Goal: Information Seeking & Learning: Learn about a topic

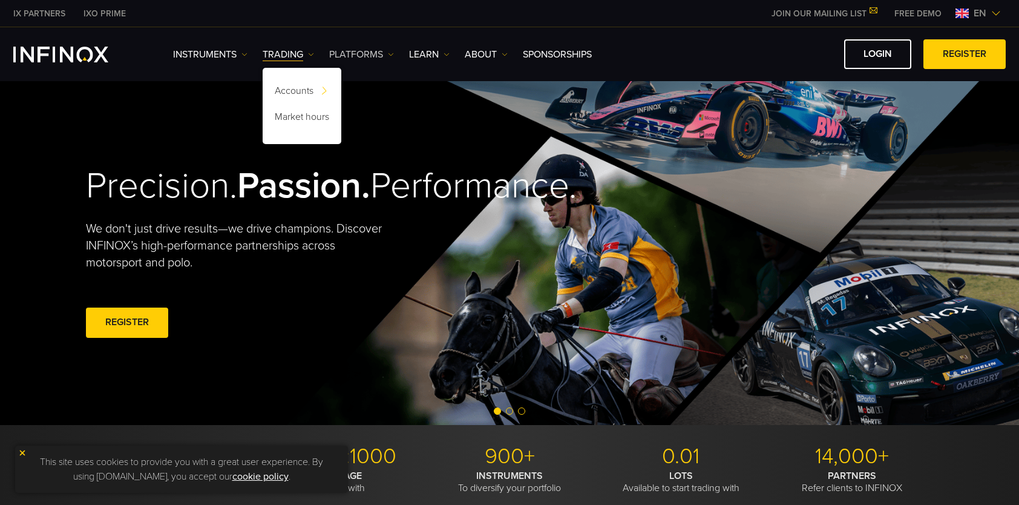
click at [384, 51] on link "PLATFORMS" at bounding box center [361, 54] width 65 height 15
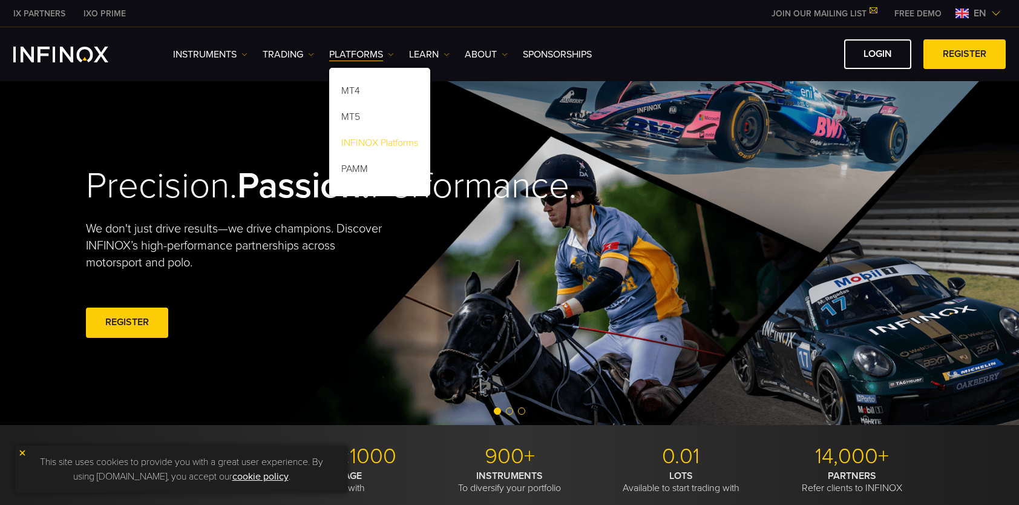
click at [391, 146] on link "INFINOX Platforms" at bounding box center [379, 145] width 101 height 26
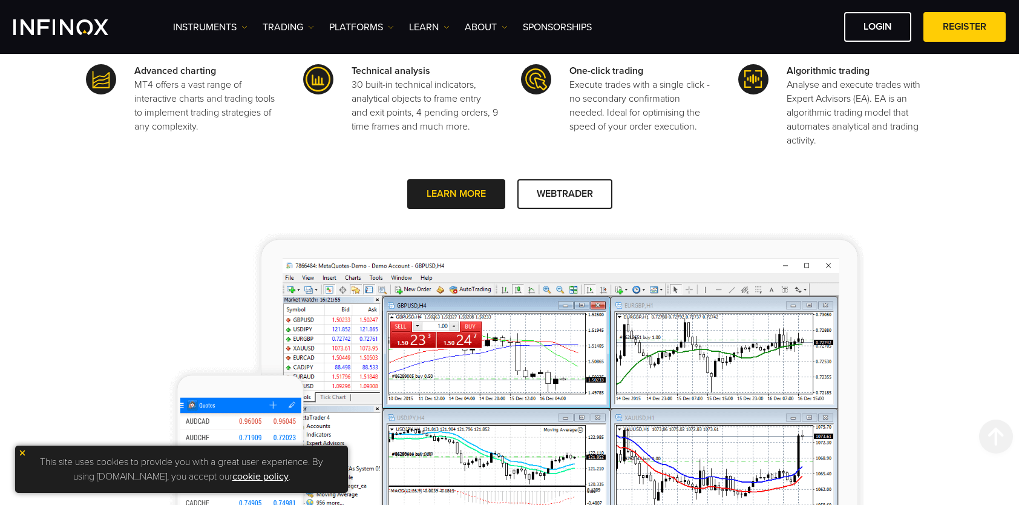
scroll to position [605, 0]
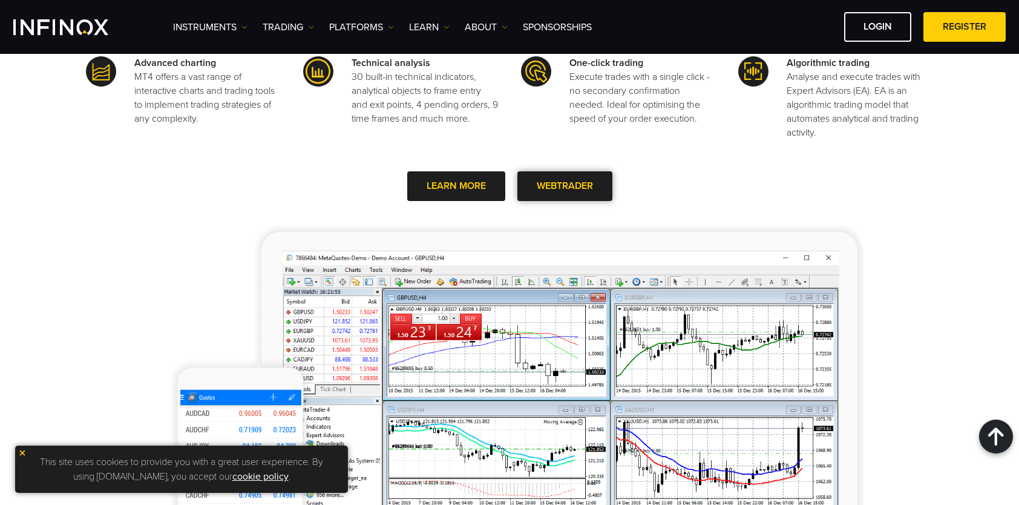
click at [584, 187] on link "WEBTRADER" at bounding box center [565, 186] width 95 height 30
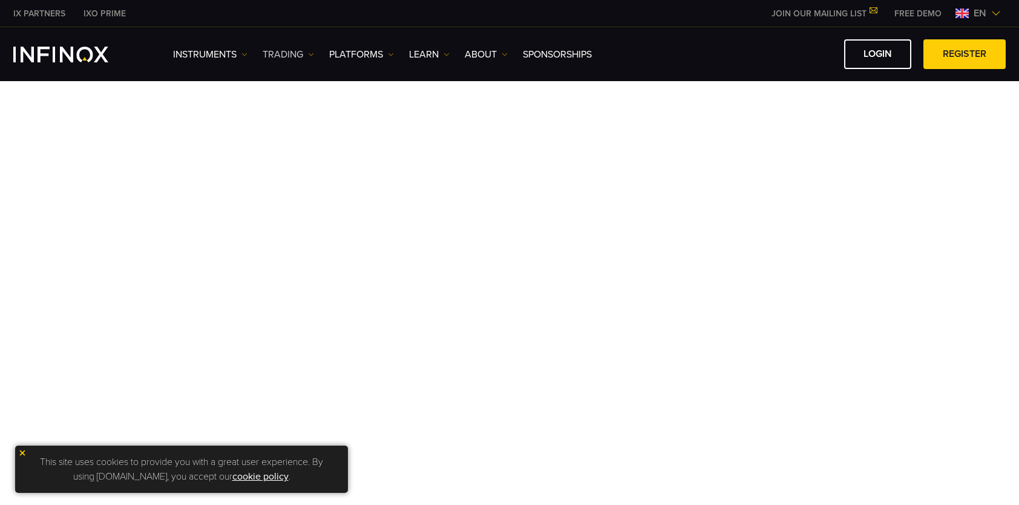
click at [312, 53] on img at bounding box center [311, 54] width 6 height 6
click at [236, 53] on link "Instruments" at bounding box center [210, 54] width 74 height 15
click at [379, 56] on link "PLATFORMS" at bounding box center [361, 54] width 65 height 15
click at [367, 137] on link "INFINOX Platforms" at bounding box center [379, 145] width 101 height 26
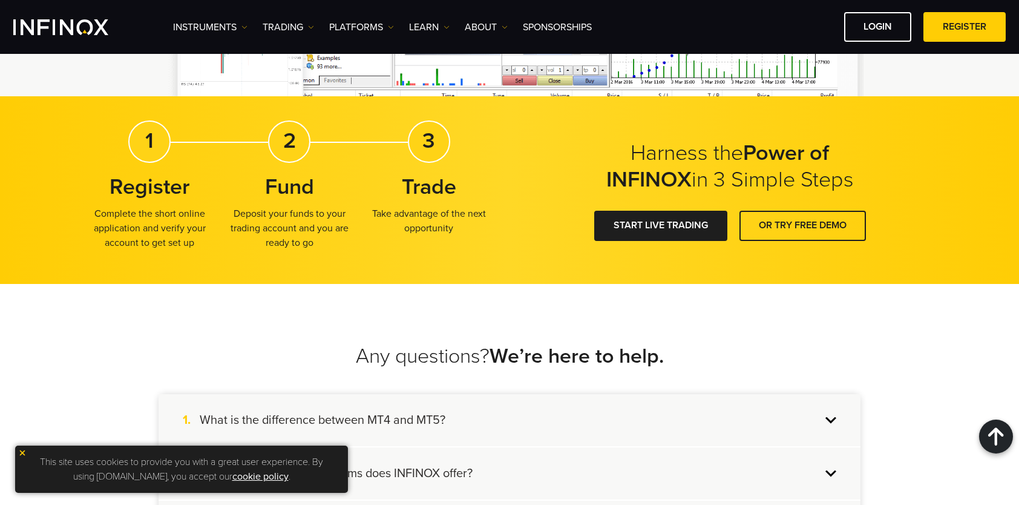
scroll to position [1876, 0]
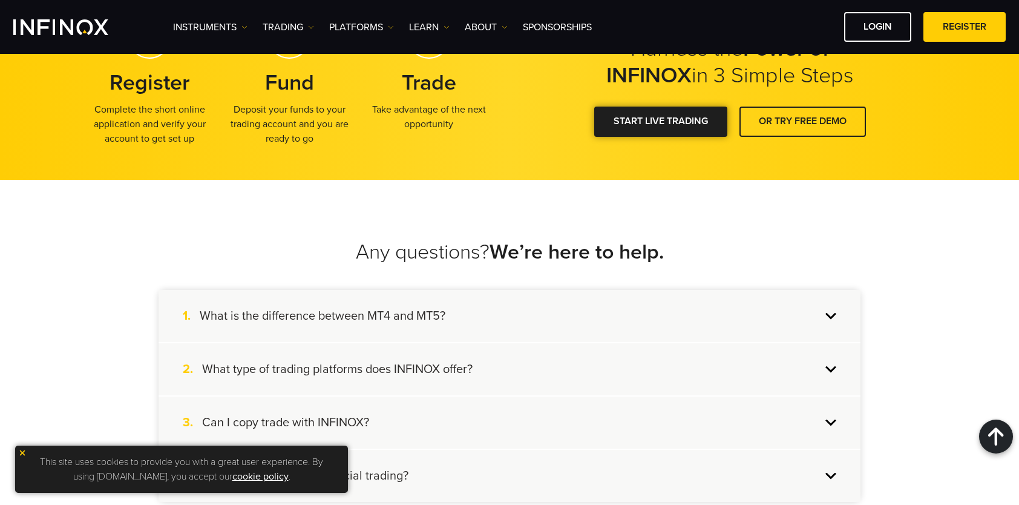
click at [623, 119] on link "START LIVE TRADING" at bounding box center [660, 122] width 133 height 30
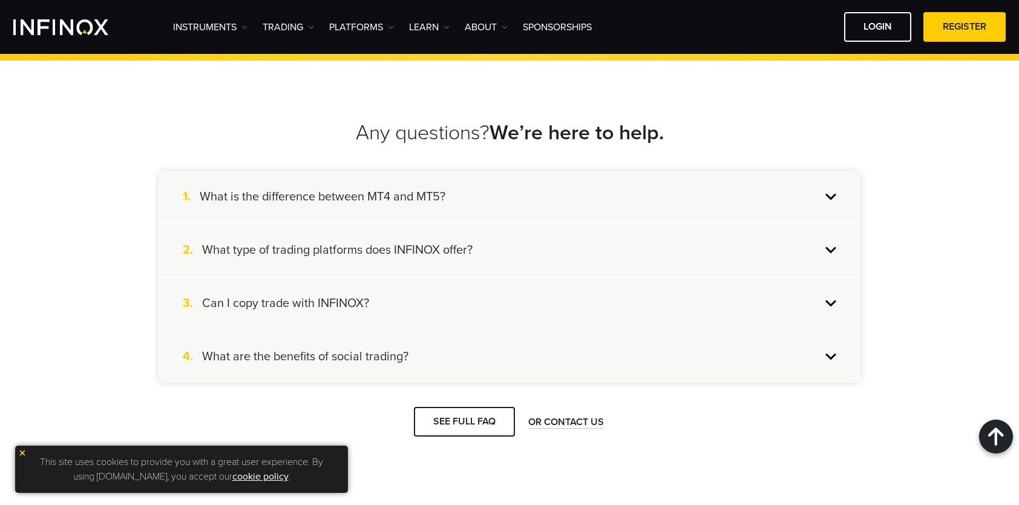
scroll to position [1997, 0]
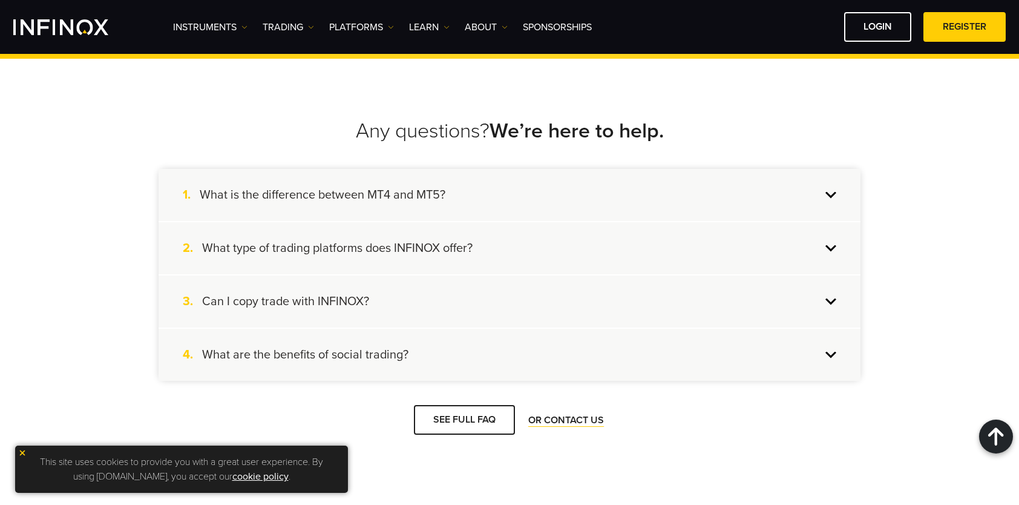
click at [833, 246] on div "2. What type of trading platforms does INFINOX offer?" at bounding box center [510, 248] width 702 height 52
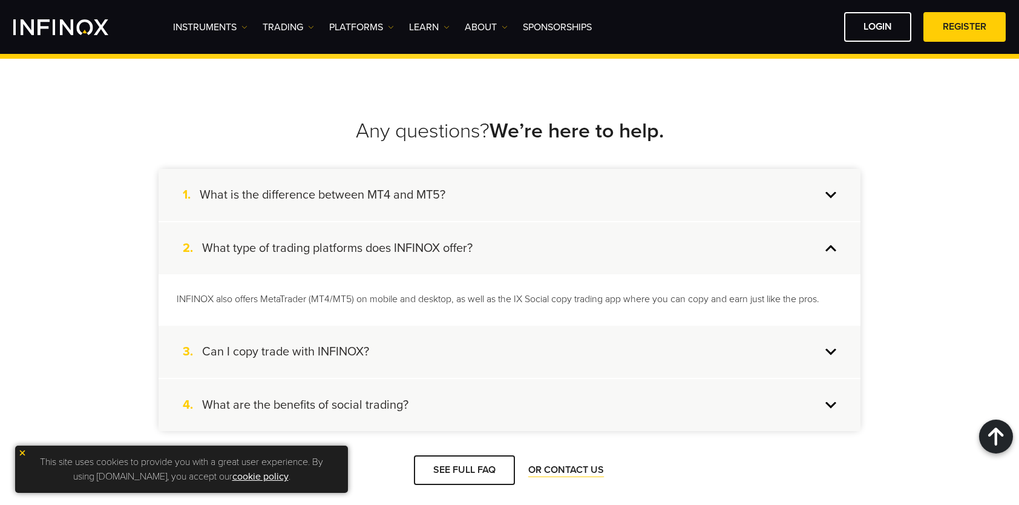
click at [833, 246] on div "2. What type of trading platforms does INFINOX offer?" at bounding box center [510, 248] width 702 height 52
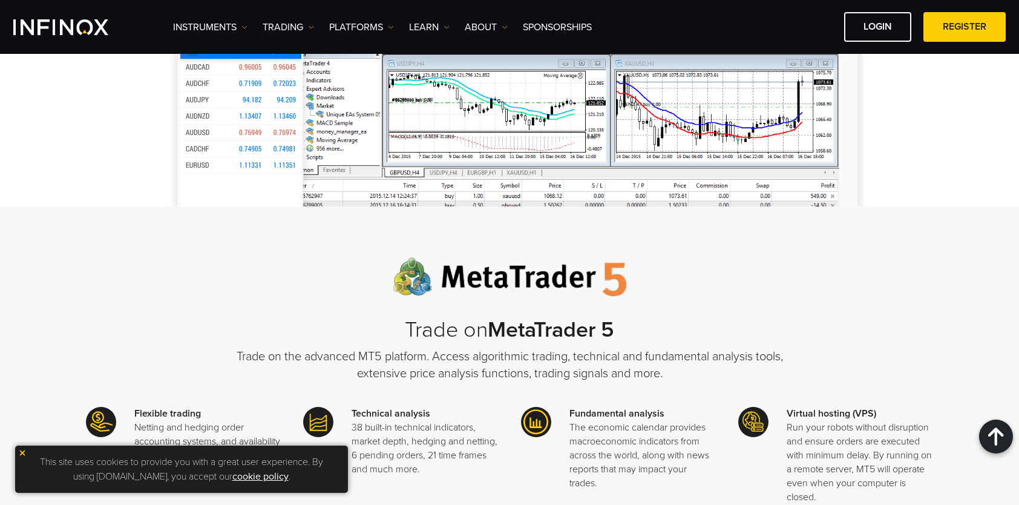
scroll to position [1090, 0]
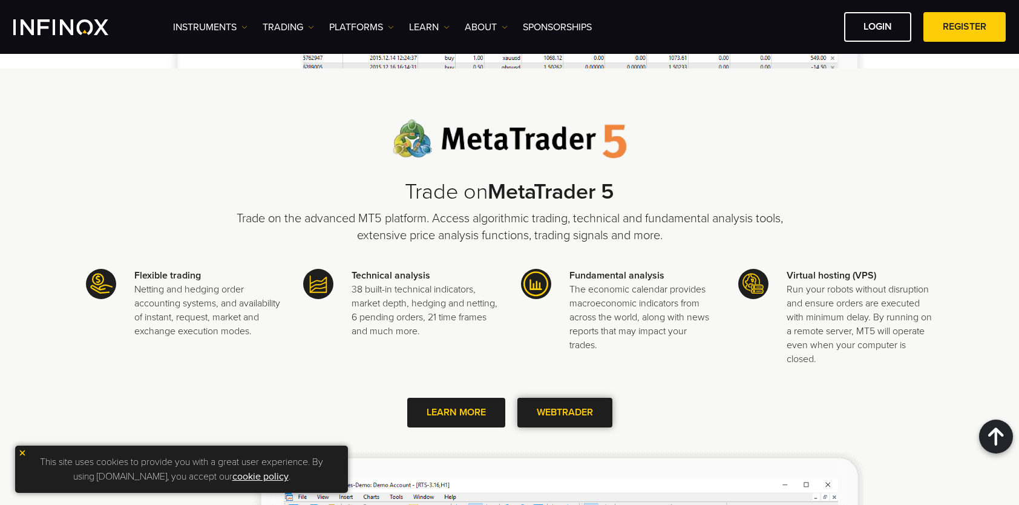
click at [585, 409] on link "WEBTRADER" at bounding box center [565, 413] width 95 height 30
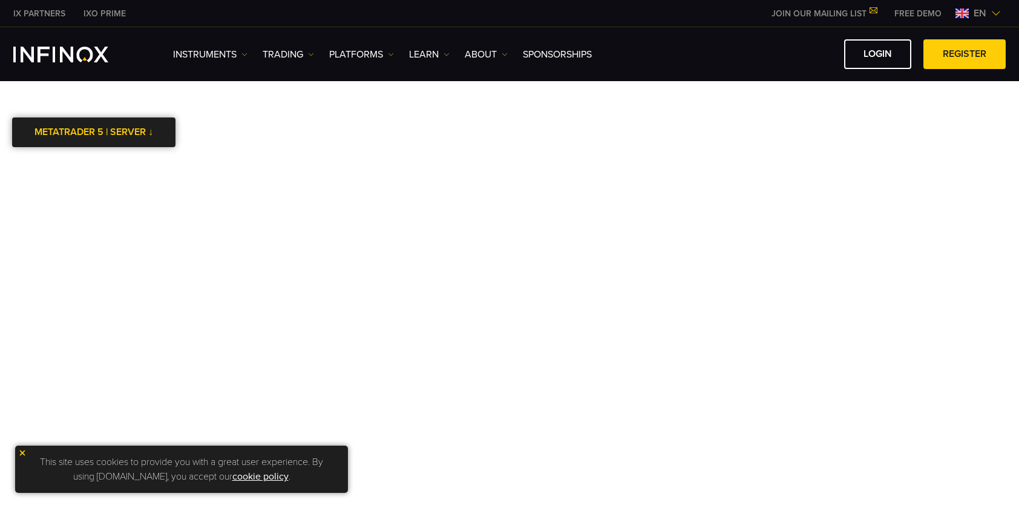
click at [94, 132] on div at bounding box center [94, 132] width 0 height 0
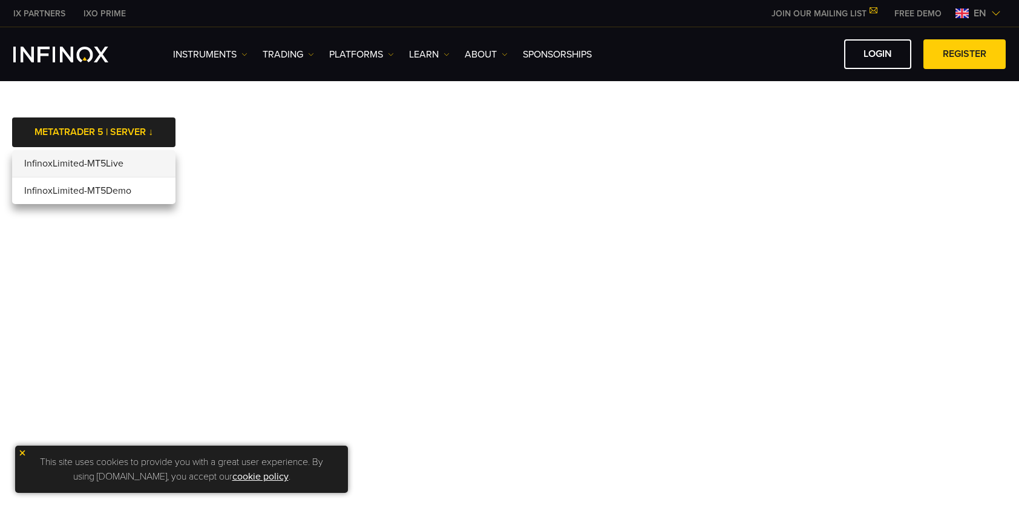
click at [122, 165] on li "InfinoxLimited-MT5Live" at bounding box center [93, 163] width 163 height 27
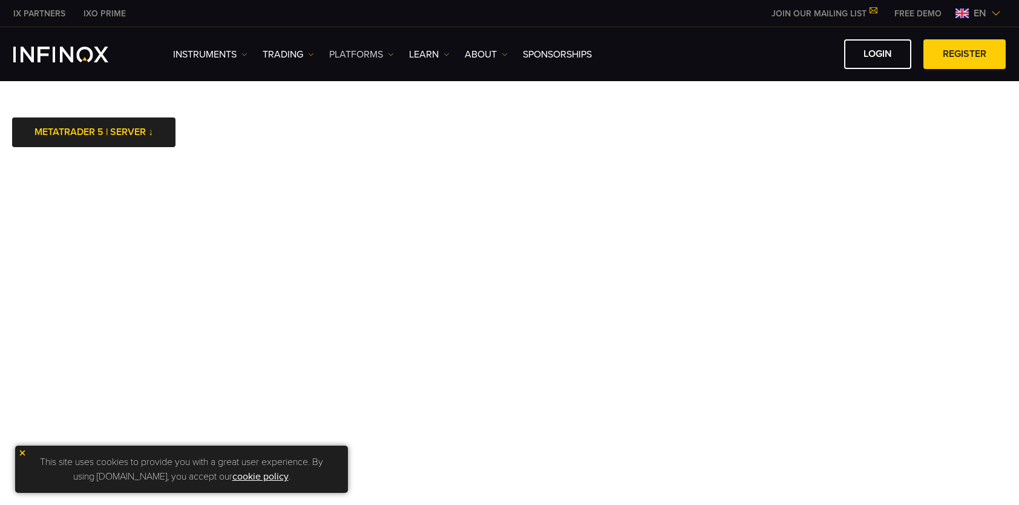
click at [372, 53] on link "PLATFORMS" at bounding box center [361, 54] width 65 height 15
click at [383, 140] on link "INFINOX Platforms" at bounding box center [379, 145] width 101 height 26
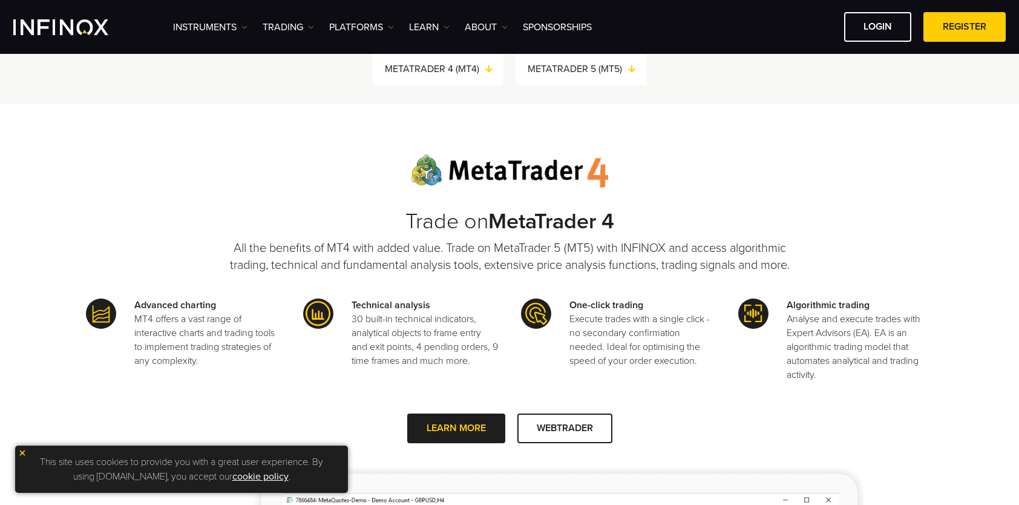
scroll to position [545, 0]
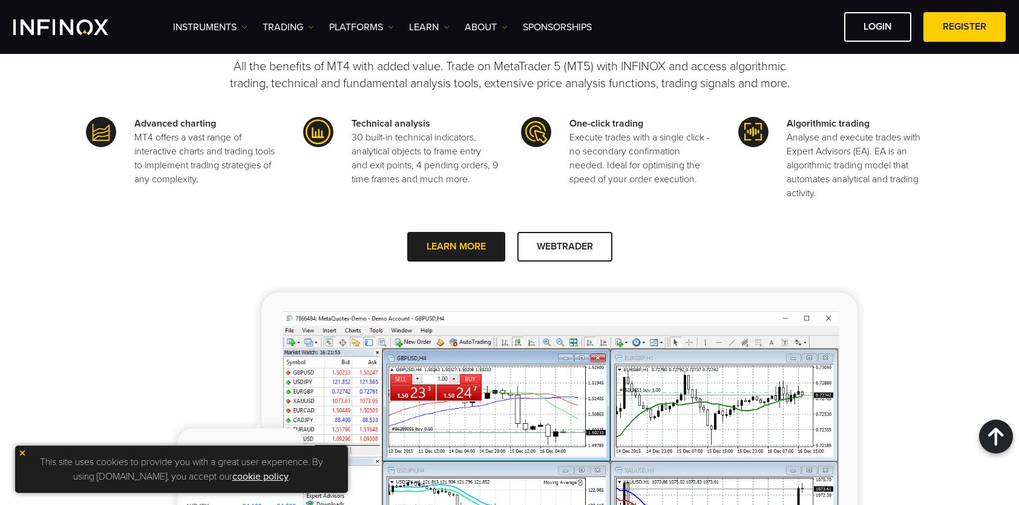
click at [550, 229] on div "Trade on MetaTrader 4 All the benefits of MT4 with added value. Trade on MetaTr…" at bounding box center [509, 293] width 847 height 640
click at [547, 243] on link "WEBTRADER" at bounding box center [565, 247] width 95 height 30
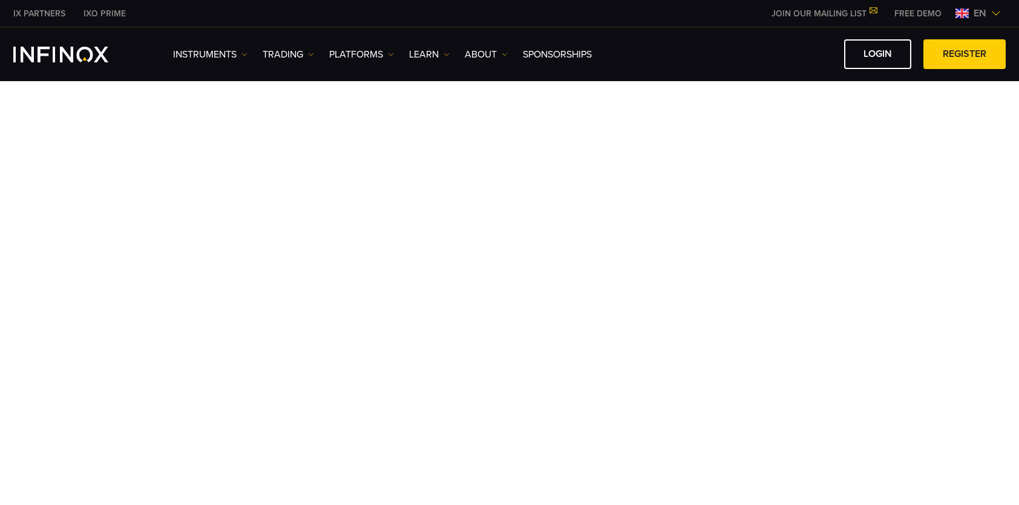
click at [48, 90] on div at bounding box center [509, 323] width 1019 height 484
click at [781, 96] on div at bounding box center [509, 323] width 1019 height 484
click at [178, 90] on div at bounding box center [509, 323] width 1019 height 484
click at [169, 91] on div at bounding box center [509, 323] width 1019 height 484
click at [363, 50] on link "PLATFORMS" at bounding box center [361, 54] width 65 height 15
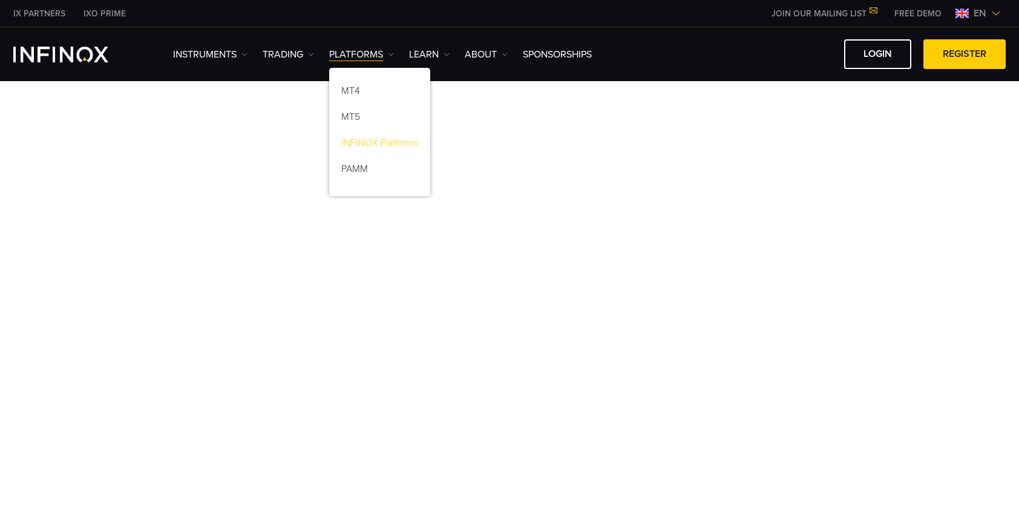
click at [365, 137] on link "INFINOX Platforms" at bounding box center [379, 145] width 101 height 26
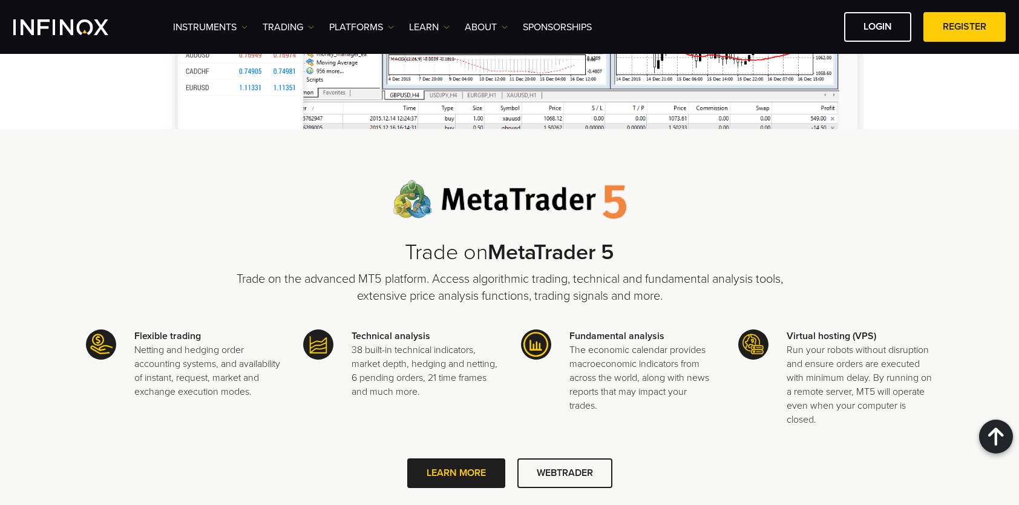
scroll to position [1271, 0]
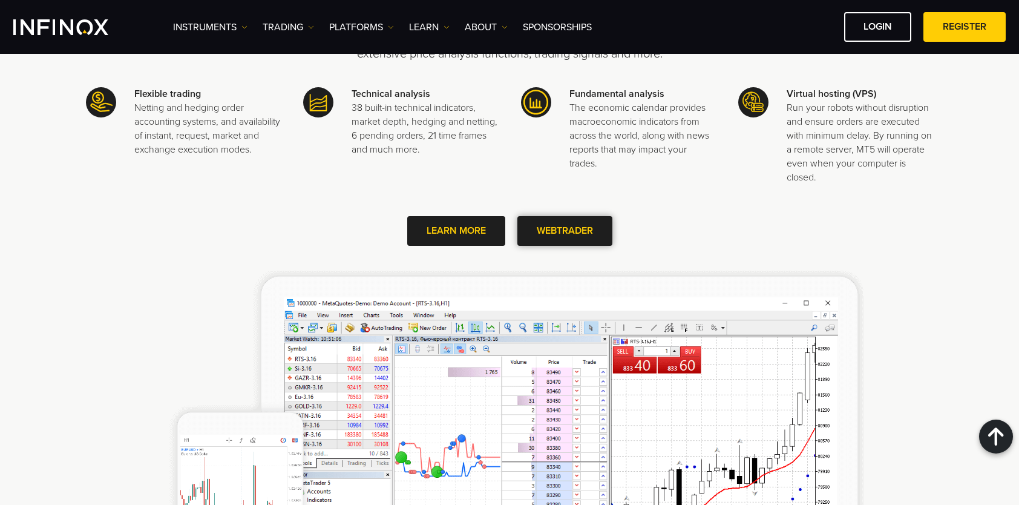
click at [588, 229] on link "WEBTRADER" at bounding box center [565, 231] width 95 height 30
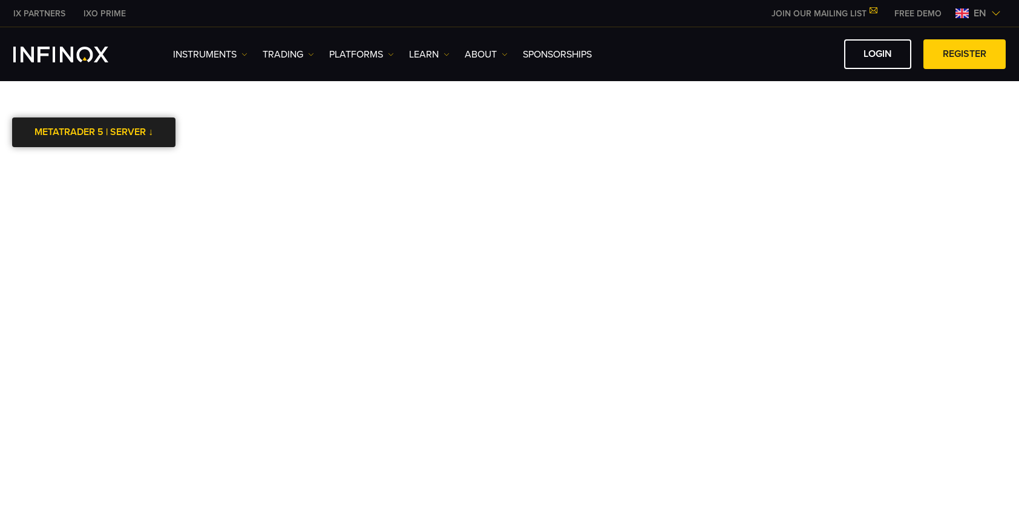
click at [157, 128] on link "METATRADER 5 | SERVER ↓" at bounding box center [93, 132] width 163 height 30
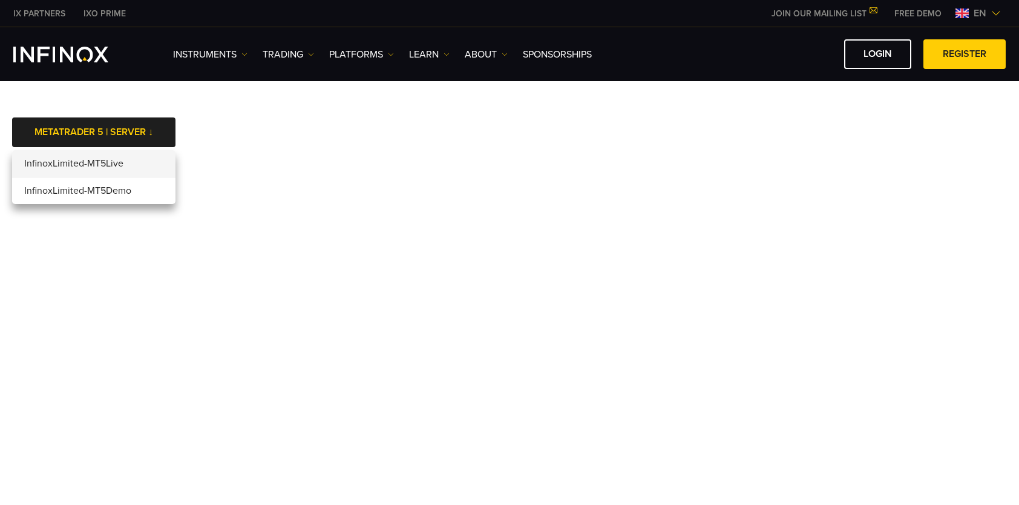
click at [115, 159] on li "InfinoxLimited-MT5Live" at bounding box center [93, 163] width 163 height 27
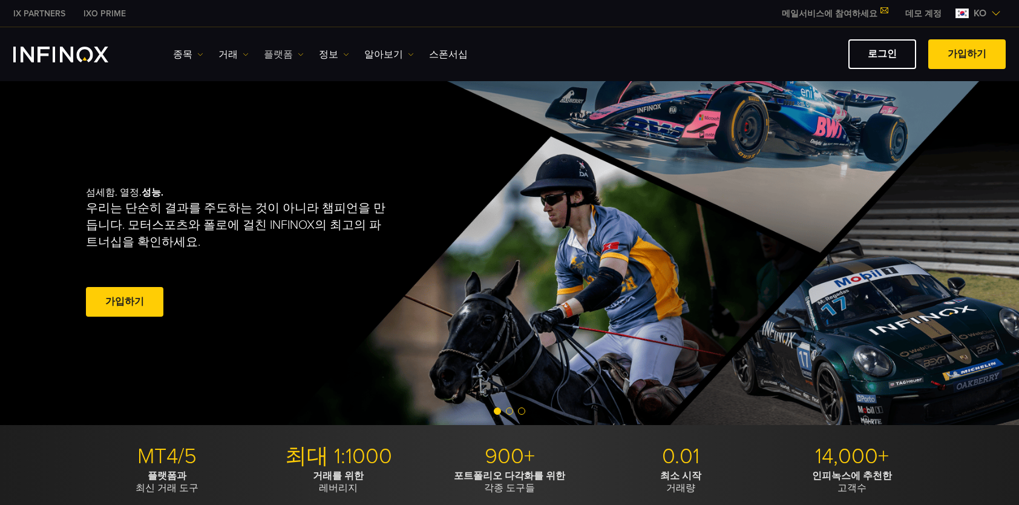
drag, startPoint x: 0, startPoint y: 0, endPoint x: 281, endPoint y: 53, distance: 285.7
click at [281, 53] on link "플랫폼" at bounding box center [284, 54] width 40 height 15
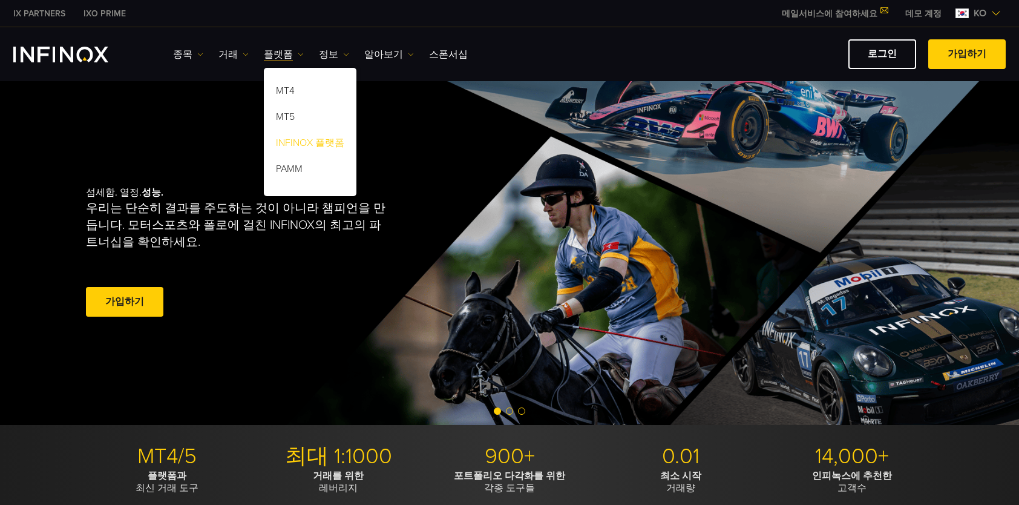
click at [309, 144] on link "INFINOX 플랫폼" at bounding box center [310, 145] width 93 height 26
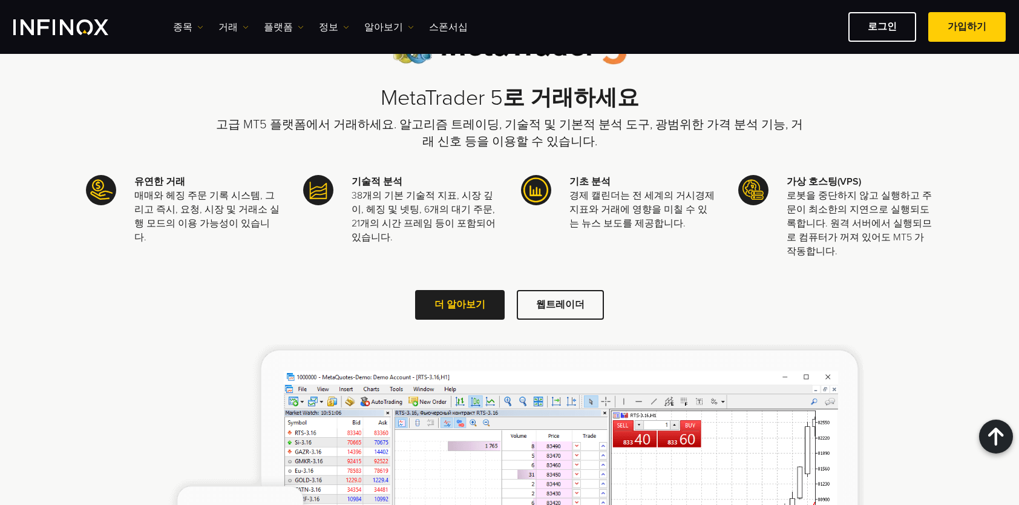
scroll to position [1634, 0]
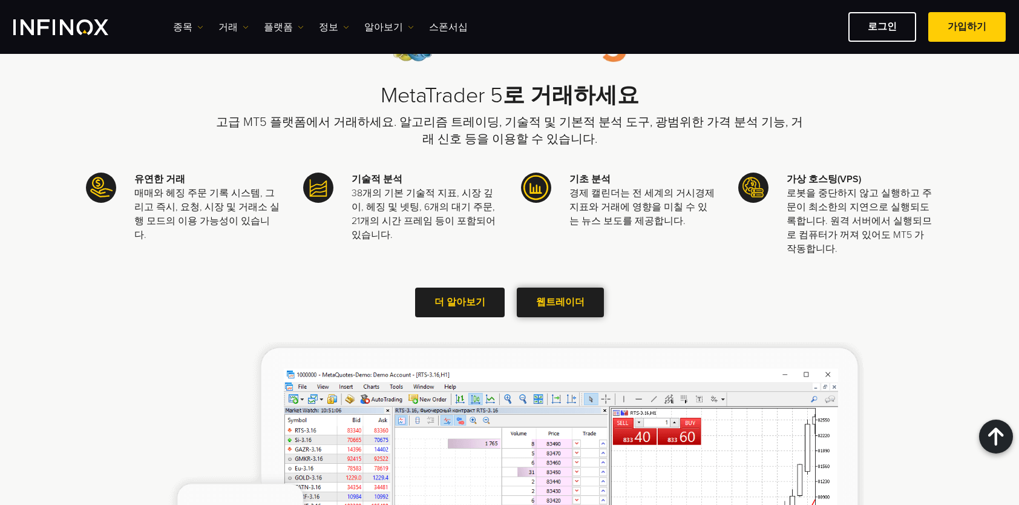
click at [560, 303] on span at bounding box center [560, 303] width 0 height 0
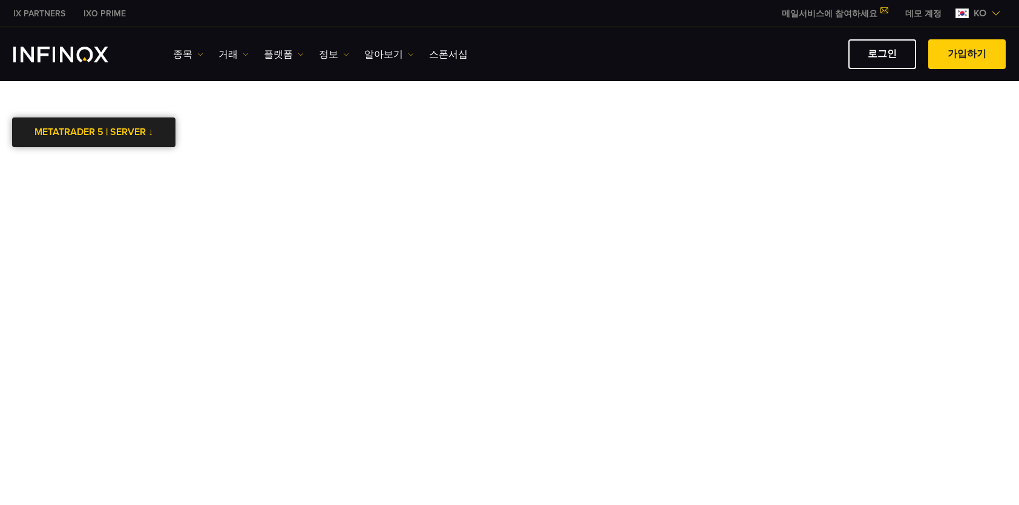
click at [94, 132] on div at bounding box center [94, 132] width 0 height 0
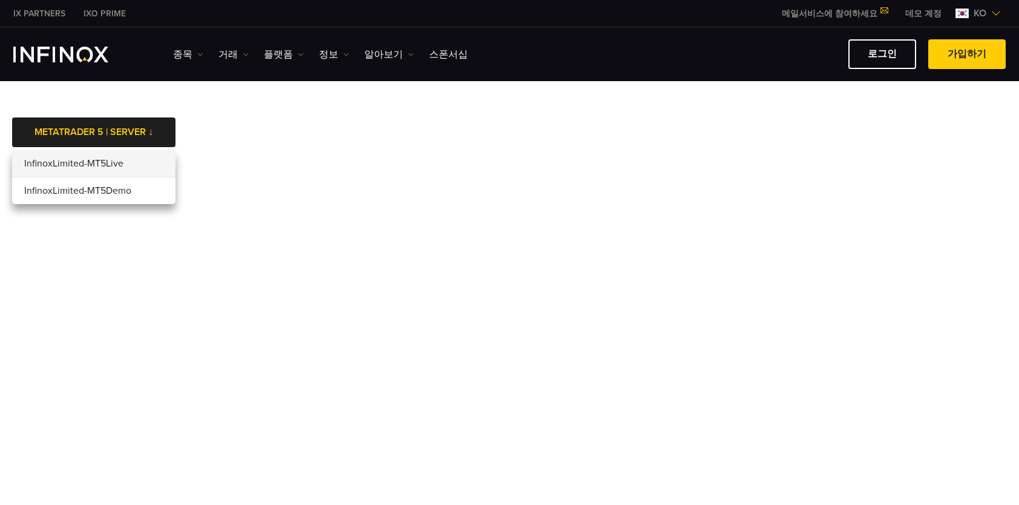
click at [97, 168] on li "InfinoxLimited-MT5Live" at bounding box center [93, 163] width 163 height 27
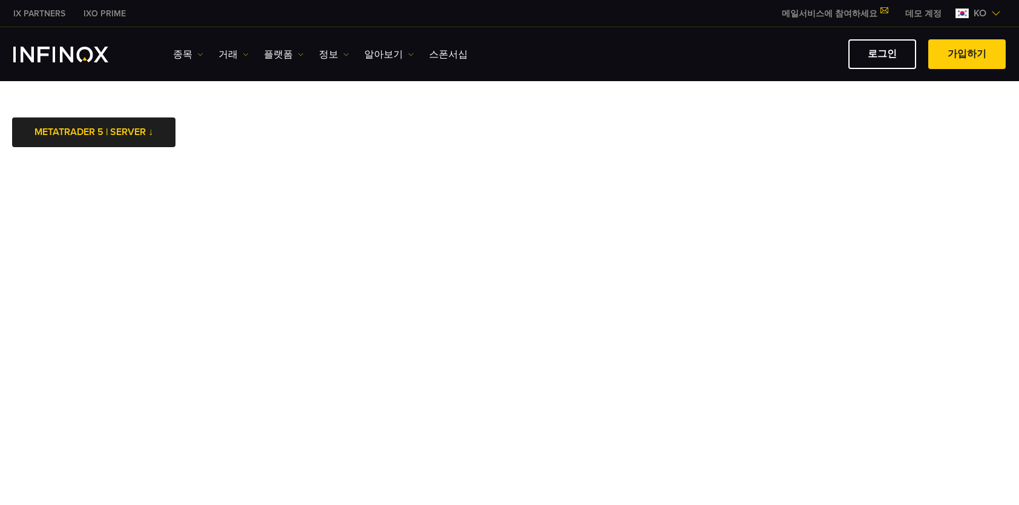
click at [199, 56] on img at bounding box center [200, 54] width 6 height 6
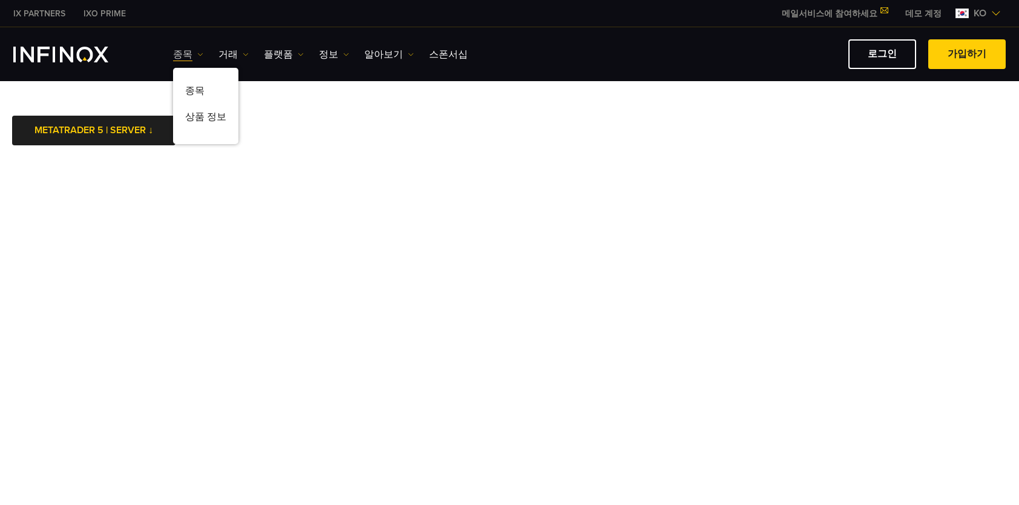
click at [199, 52] on img at bounding box center [200, 54] width 6 height 6
